Goal: Task Accomplishment & Management: Use online tool/utility

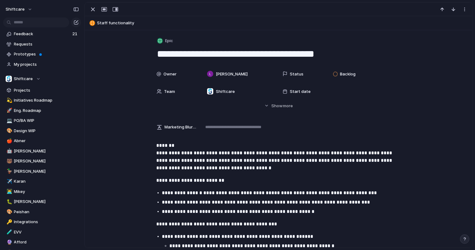
click at [201, 54] on textarea "**********" at bounding box center [279, 53] width 245 height 13
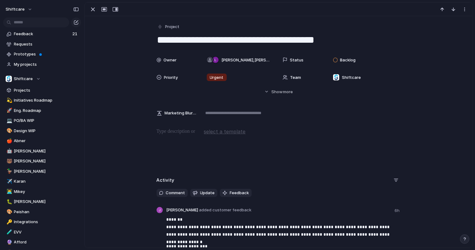
click at [227, 41] on textarea "**********" at bounding box center [279, 39] width 245 height 13
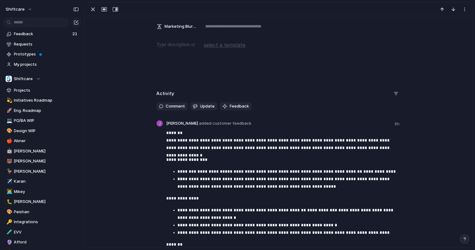
scroll to position [86, 0]
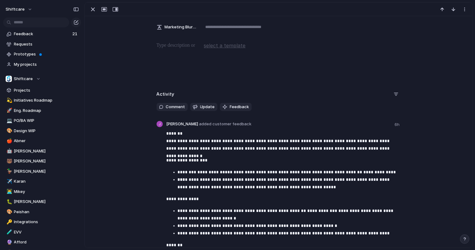
type textarea "**********"
